Goal: Information Seeking & Learning: Learn about a topic

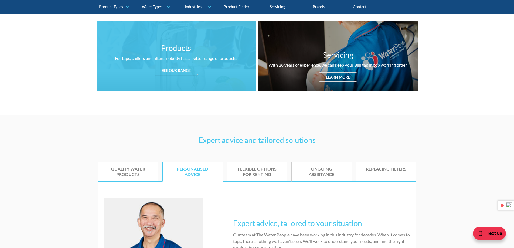
click at [182, 69] on div "See our range" at bounding box center [176, 70] width 43 height 9
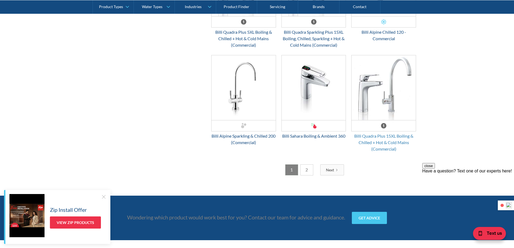
scroll to position [1388, 0]
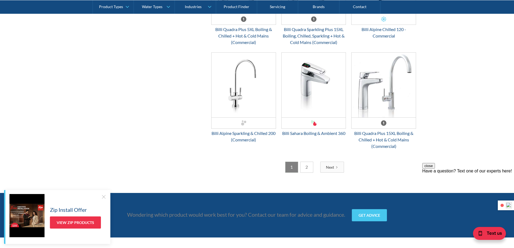
click at [307, 166] on link "2" at bounding box center [307, 167] width 13 height 11
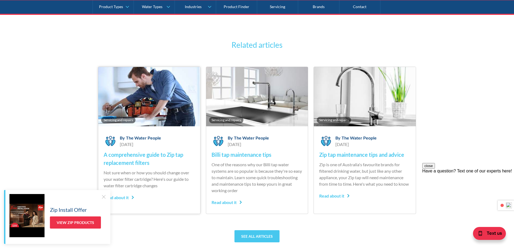
scroll to position [1631, 0]
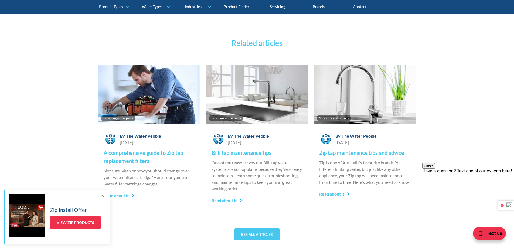
click at [79, 72] on div "Related articles Servicing and repairs By The Water People June 7, 2018 A compr…" at bounding box center [257, 139] width 514 height 252
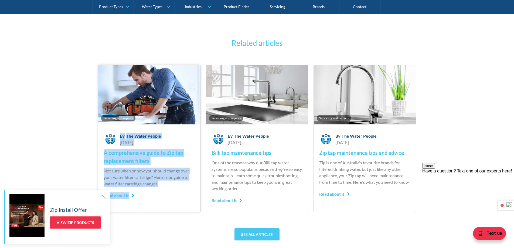
drag, startPoint x: 119, startPoint y: 58, endPoint x: 142, endPoint y: 208, distance: 151.3
click at [142, 207] on div "Related articles Servicing and repairs By The Water People June 7, 2018 A compr…" at bounding box center [257, 139] width 514 height 252
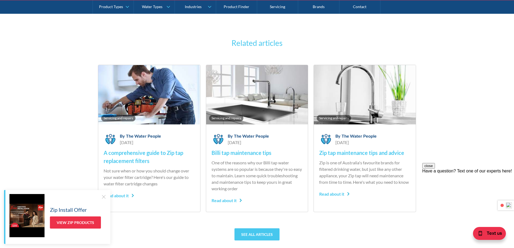
click at [102, 196] on div at bounding box center [103, 196] width 5 height 5
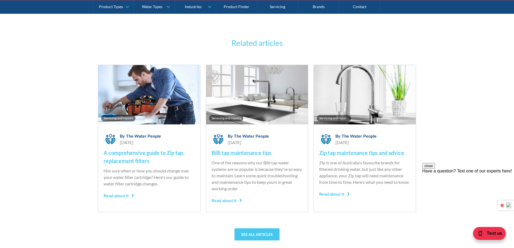
click at [369, 230] on div "See all articles" at bounding box center [257, 234] width 319 height 12
click at [435, 169] on button "close" at bounding box center [429, 166] width 13 height 6
click at [362, 152] on h4 "Zip tap maintenance tips and advice" at bounding box center [364, 153] width 91 height 8
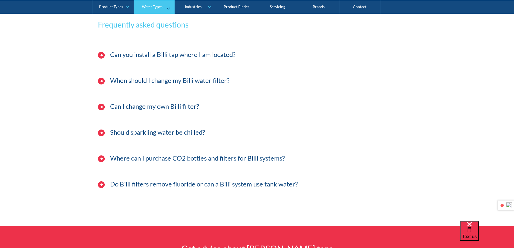
scroll to position [216, 0]
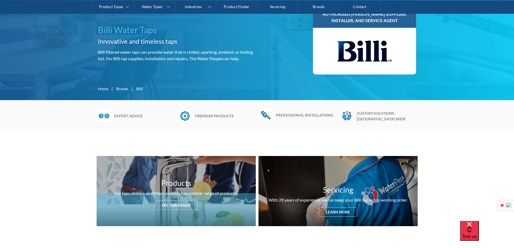
click at [211, 192] on div "For taps, chillers and filters, nobody has a better range of products." at bounding box center [176, 193] width 122 height 6
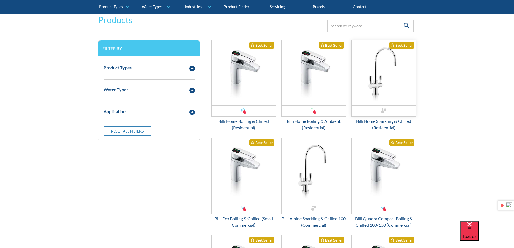
scroll to position [713, 0]
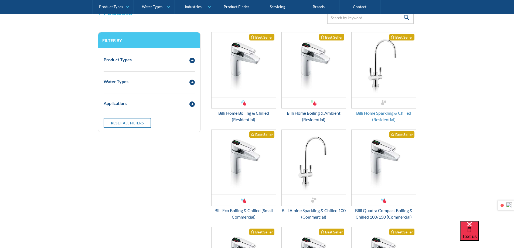
click at [415, 112] on div "Billi Home Sparkling & Chilled (Residential)" at bounding box center [384, 116] width 65 height 13
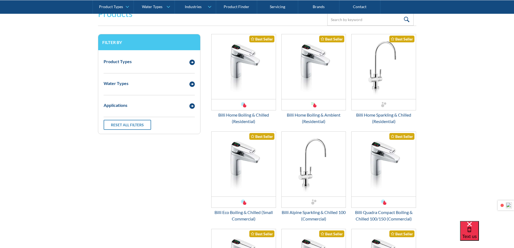
scroll to position [659, 0]
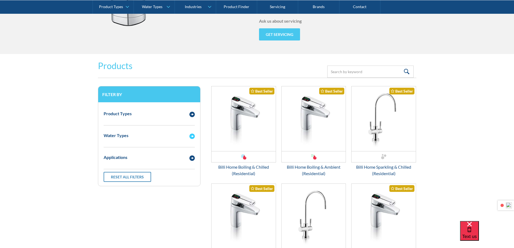
click at [192, 138] on img "Email Form 3" at bounding box center [192, 136] width 5 height 5
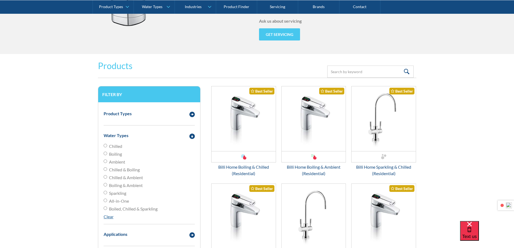
click at [121, 164] on span "Ambient" at bounding box center [117, 162] width 16 height 6
click at [107, 147] on input "Ambient" at bounding box center [106, 146] width 4 height 4
radio input "true"
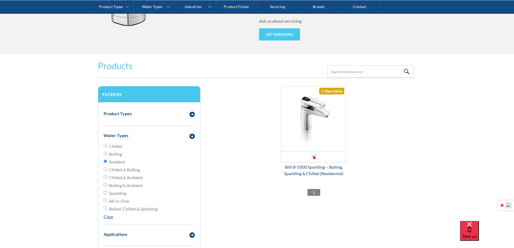
click at [382, 139] on div "Warehouse Clearance Accessories Replacement Parts Countertop Bath and Shower Co…" at bounding box center [314, 134] width 211 height 97
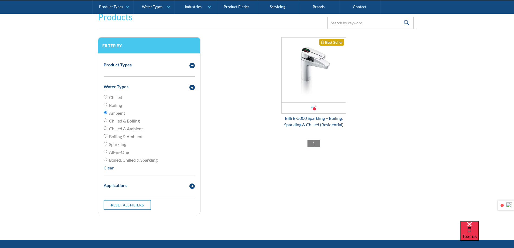
scroll to position [686, 0]
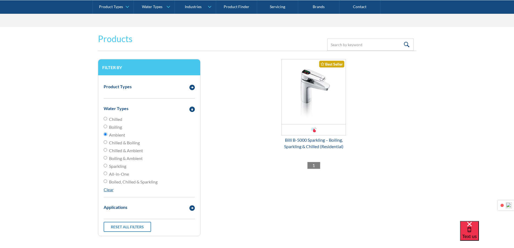
click at [106, 136] on input "Ambient" at bounding box center [106, 135] width 4 height 4
click at [422, 153] on form "Products Filter Filter by Product Types Filtered Water Taps Sensor/Hands Free T…" at bounding box center [257, 138] width 504 height 223
click at [112, 192] on div "Chilled Boiling Ambient Chilled & Boiling Chilled & Ambient Boiling & Ambient S…" at bounding box center [149, 154] width 91 height 77
click at [119, 134] on span "Ambient" at bounding box center [117, 135] width 16 height 6
click at [107, 134] on input "Ambient" at bounding box center [106, 135] width 4 height 4
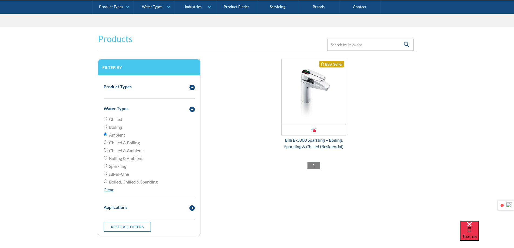
click at [105, 136] on input "Ambient" at bounding box center [106, 135] width 4 height 4
click at [420, 190] on form "Products Filter Filter by Product Types Filtered Water Taps Sensor/Hands Free T…" at bounding box center [257, 138] width 504 height 223
click at [132, 174] on label "All-in-One" at bounding box center [149, 174] width 91 height 6
click at [107, 120] on input "All-in-One" at bounding box center [106, 119] width 4 height 4
radio input "true"
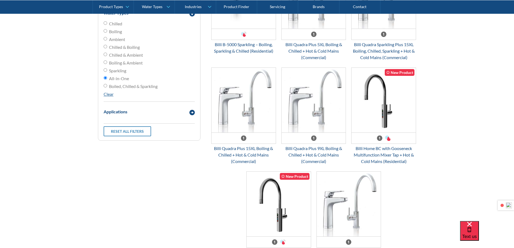
scroll to position [713, 0]
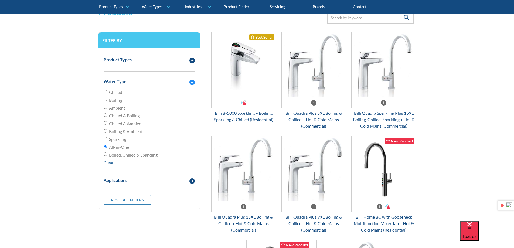
click at [112, 94] on span "Chilled" at bounding box center [115, 92] width 13 height 6
click at [107, 93] on input "Chilled" at bounding box center [106, 92] width 4 height 4
radio input "true"
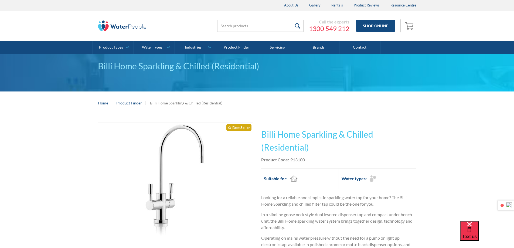
click at [428, 177] on div "Play video Fits Most Brands Best Seller No items found. This tap design is incl…" at bounding box center [257, 213] width 514 height 199
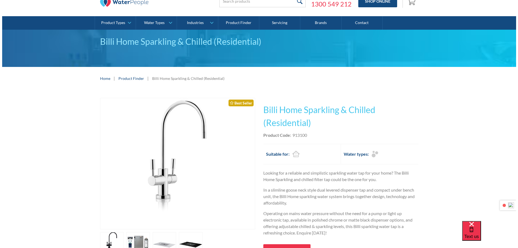
scroll to position [108, 0]
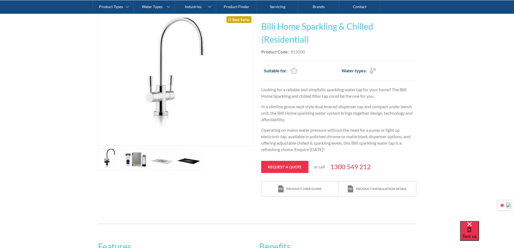
click at [122, 162] on link "open lightbox" at bounding box center [110, 160] width 24 height 22
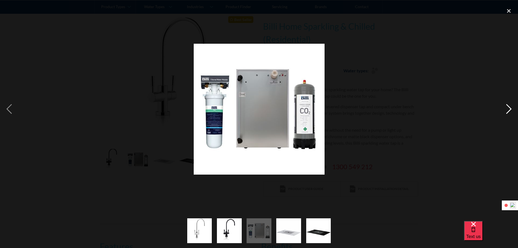
click at [510, 109] on div "next image" at bounding box center [509, 109] width 18 height 208
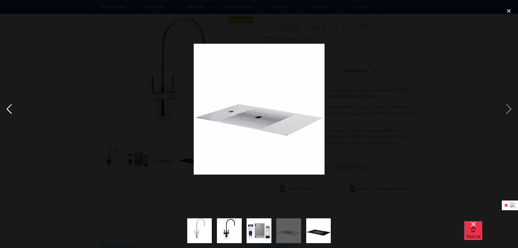
click at [6, 109] on div "previous image" at bounding box center [9, 109] width 18 height 208
